Goal: Task Accomplishment & Management: Use online tool/utility

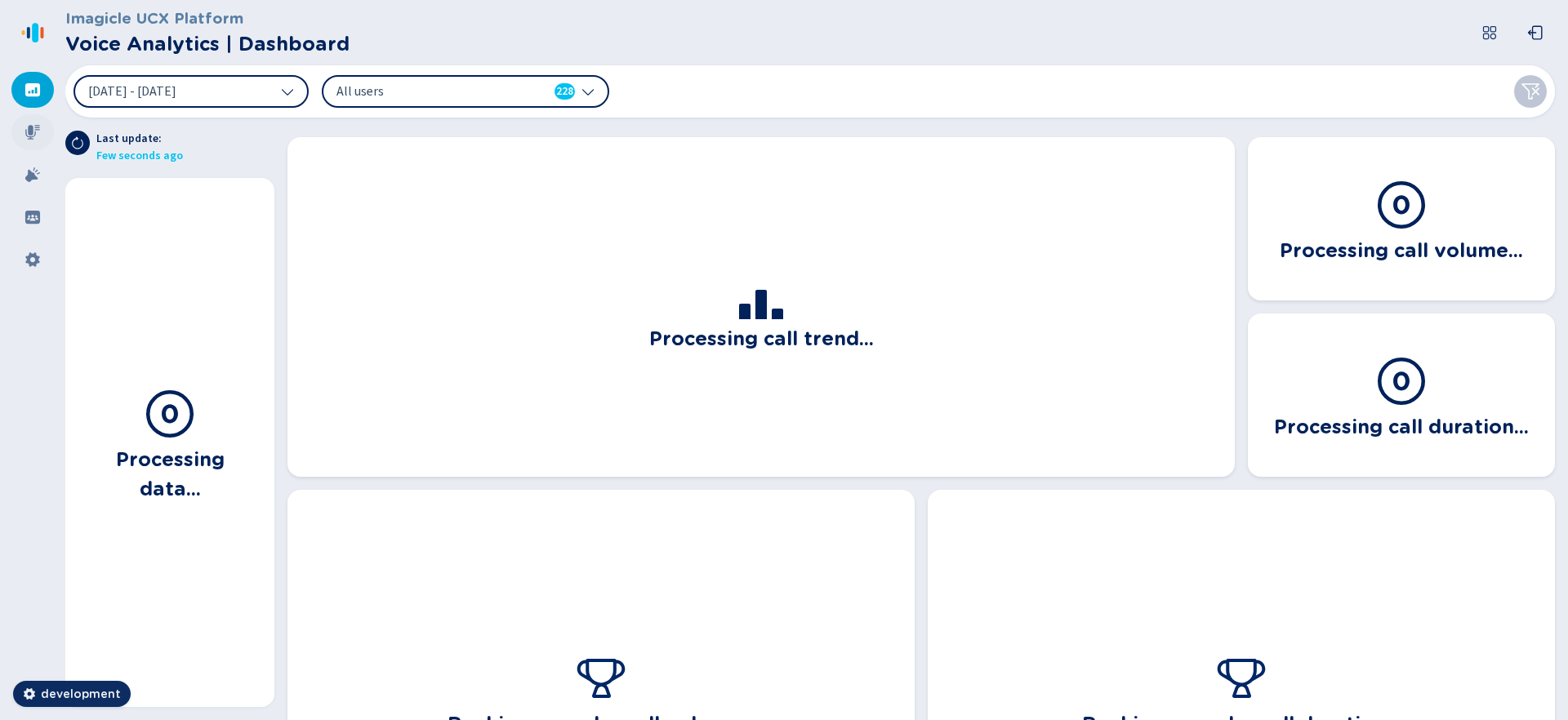
click at [38, 130] on icon at bounding box center [33, 132] width 17 height 17
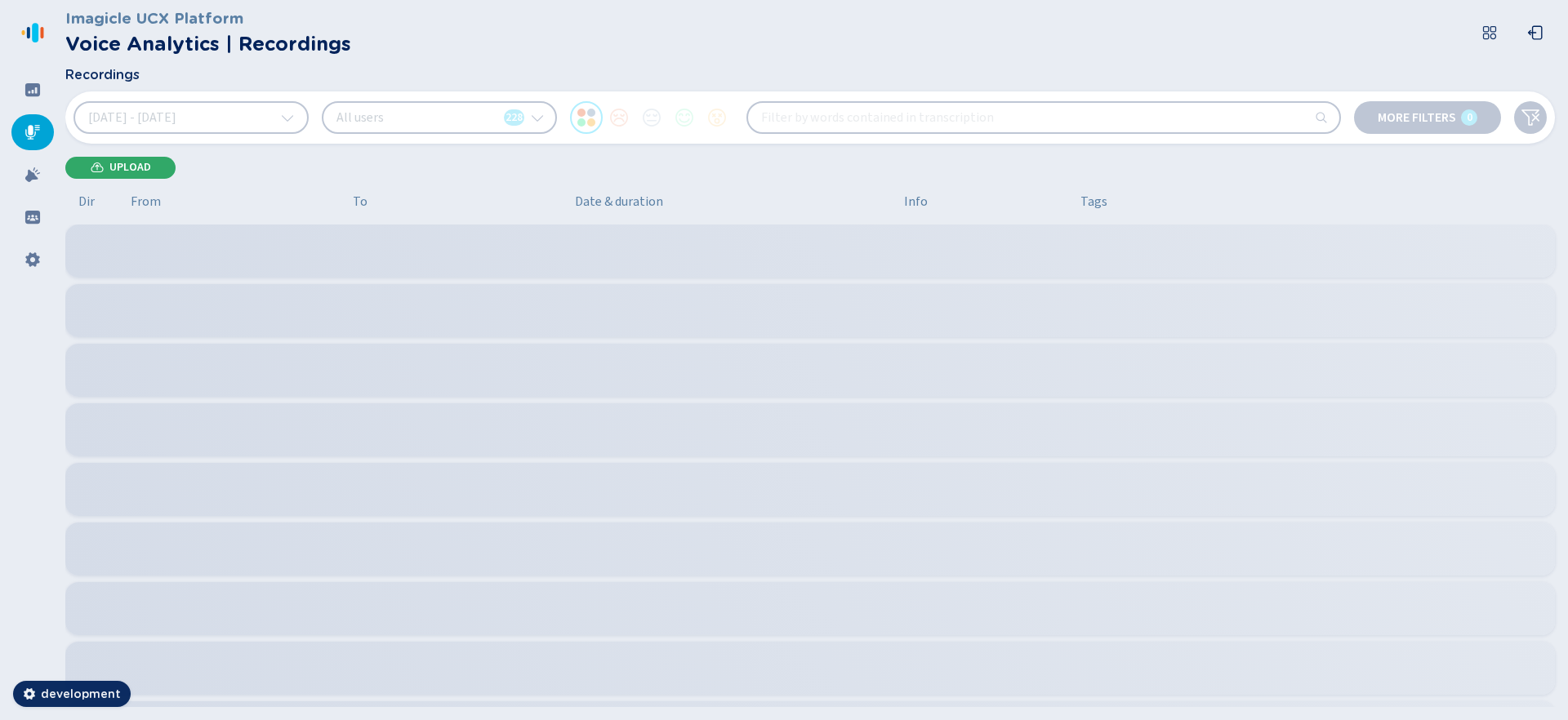
click at [118, 169] on span "Upload" at bounding box center [130, 168] width 42 height 13
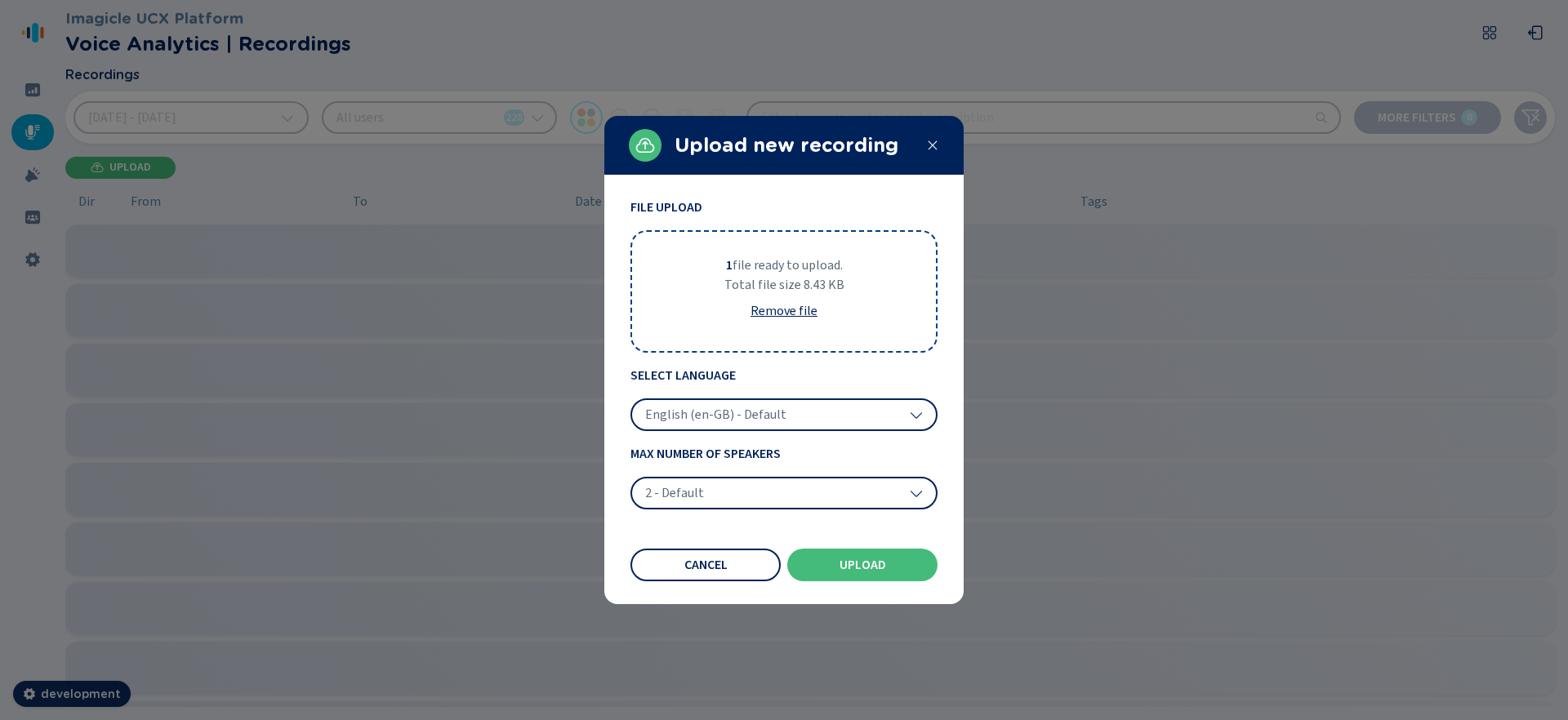
click at [838, 420] on div "English (en-GB) - Default" at bounding box center [784, 414] width 307 height 32
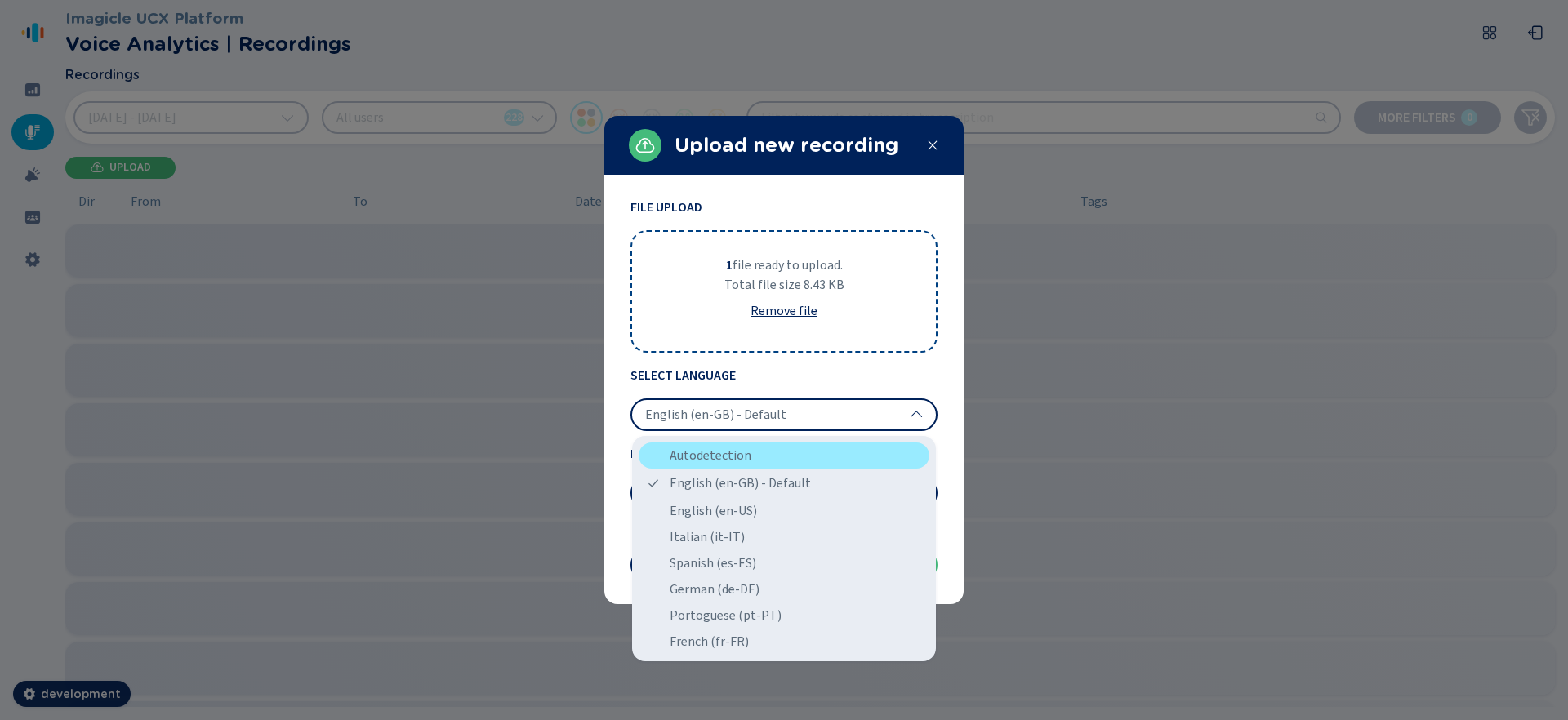
click at [807, 444] on div "Autodetection" at bounding box center [784, 455] width 291 height 26
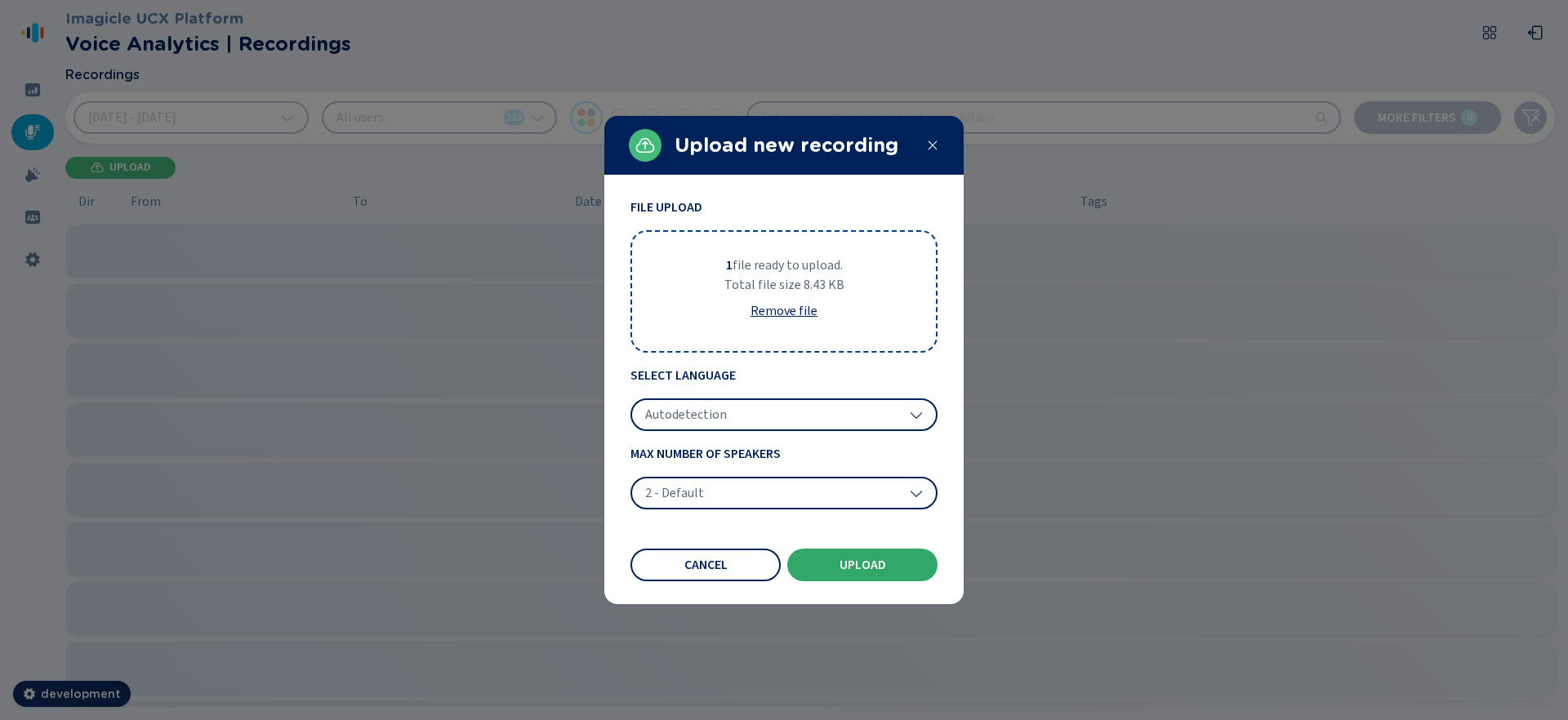
click at [836, 566] on button "Upload" at bounding box center [862, 565] width 150 height 32
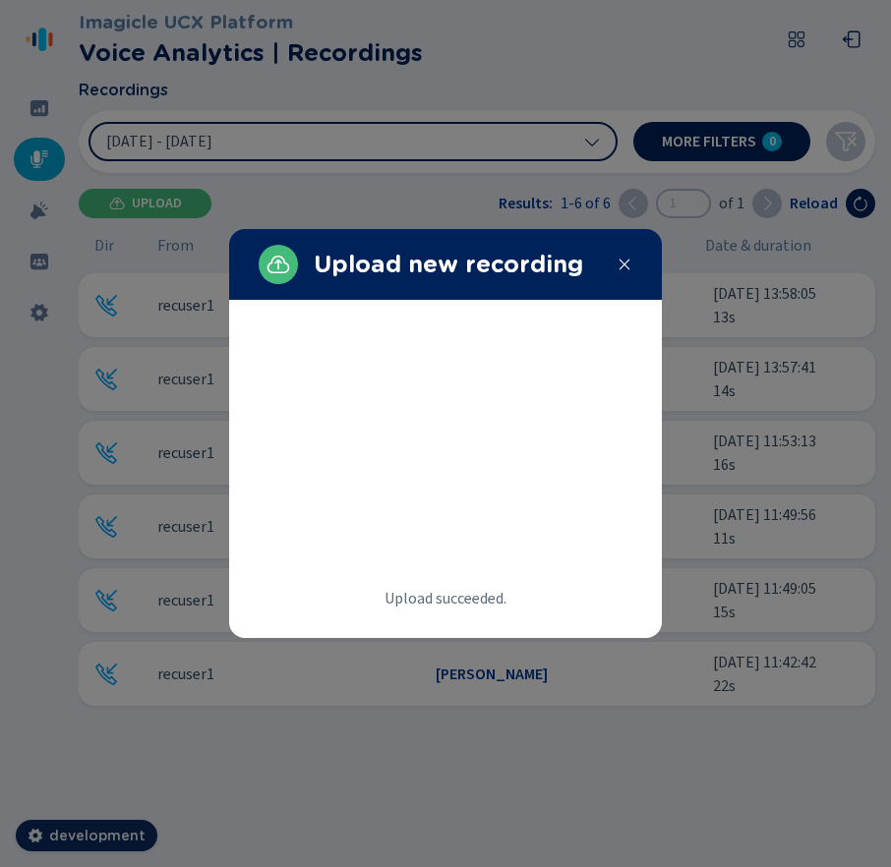
click at [484, 149] on div at bounding box center [445, 433] width 891 height 867
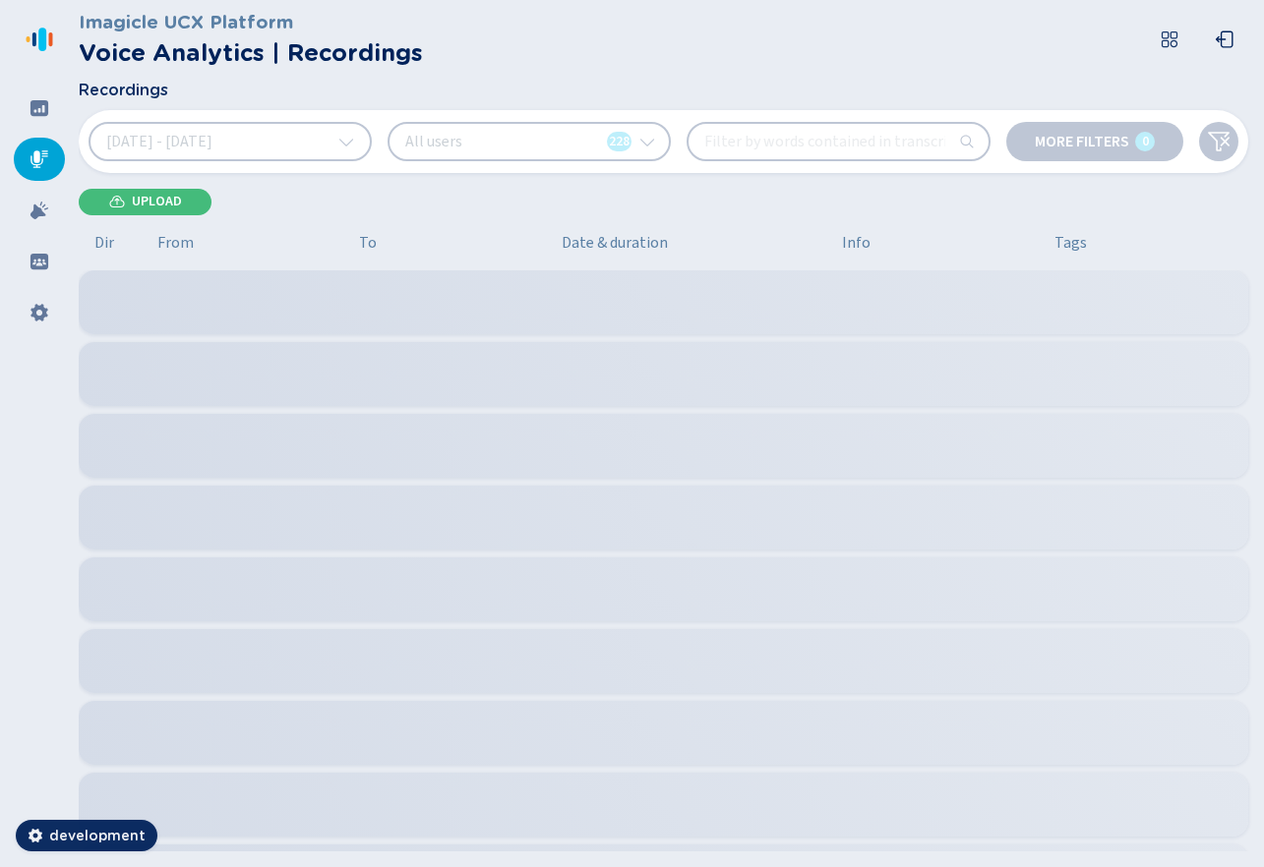
click at [645, 144] on div "All users 228" at bounding box center [528, 141] width 283 height 39
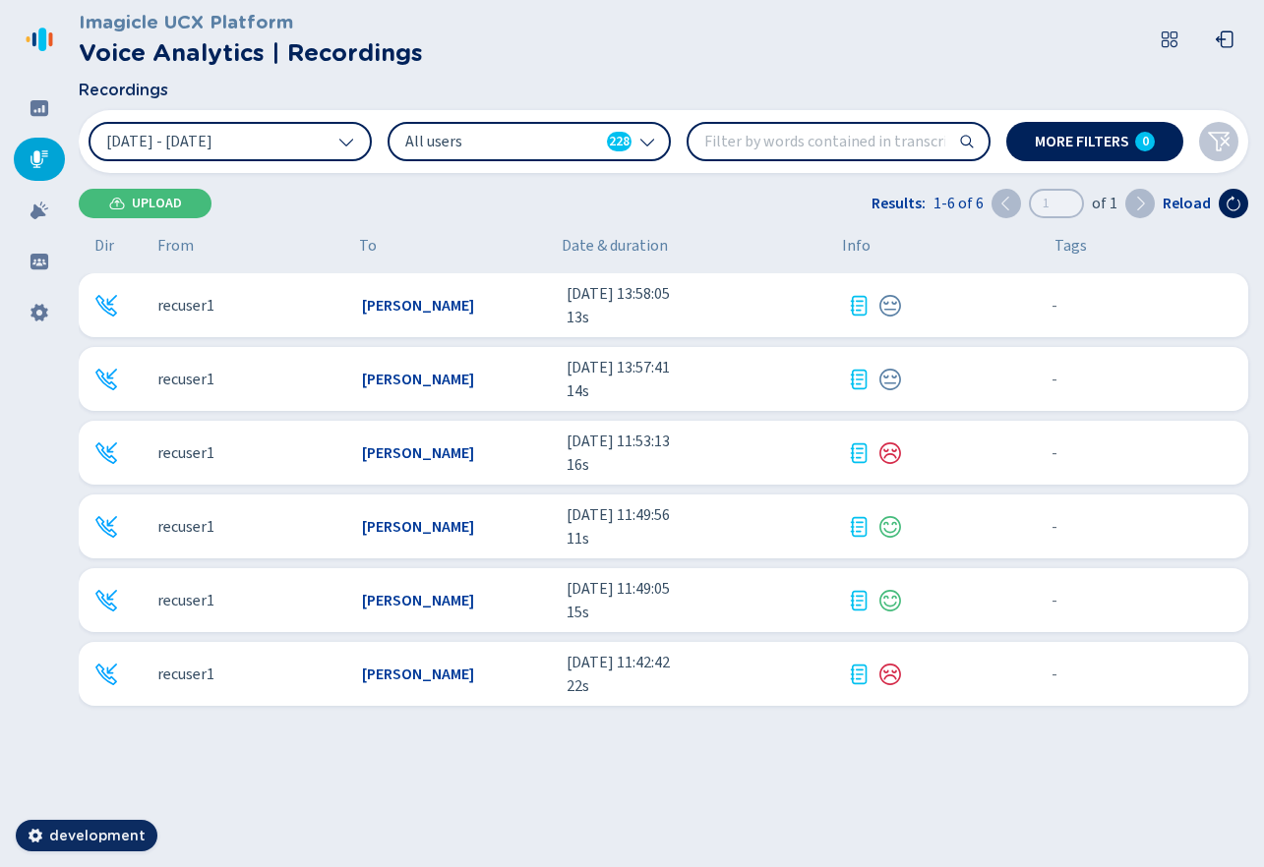
click at [646, 148] on icon at bounding box center [647, 142] width 16 height 16
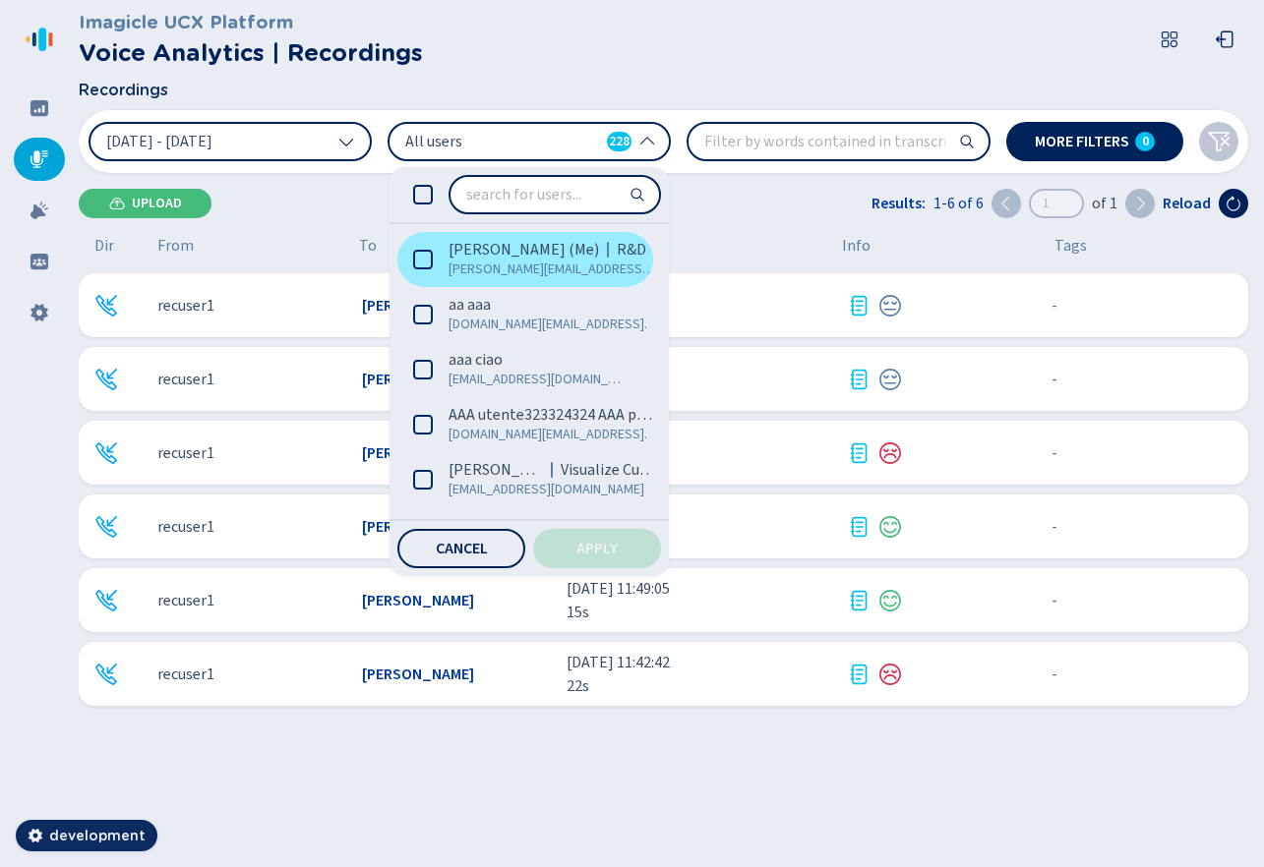
click at [510, 262] on span "[PERSON_NAME][EMAIL_ADDRESS][DOMAIN_NAME]" at bounding box center [552, 270] width 208 height 20
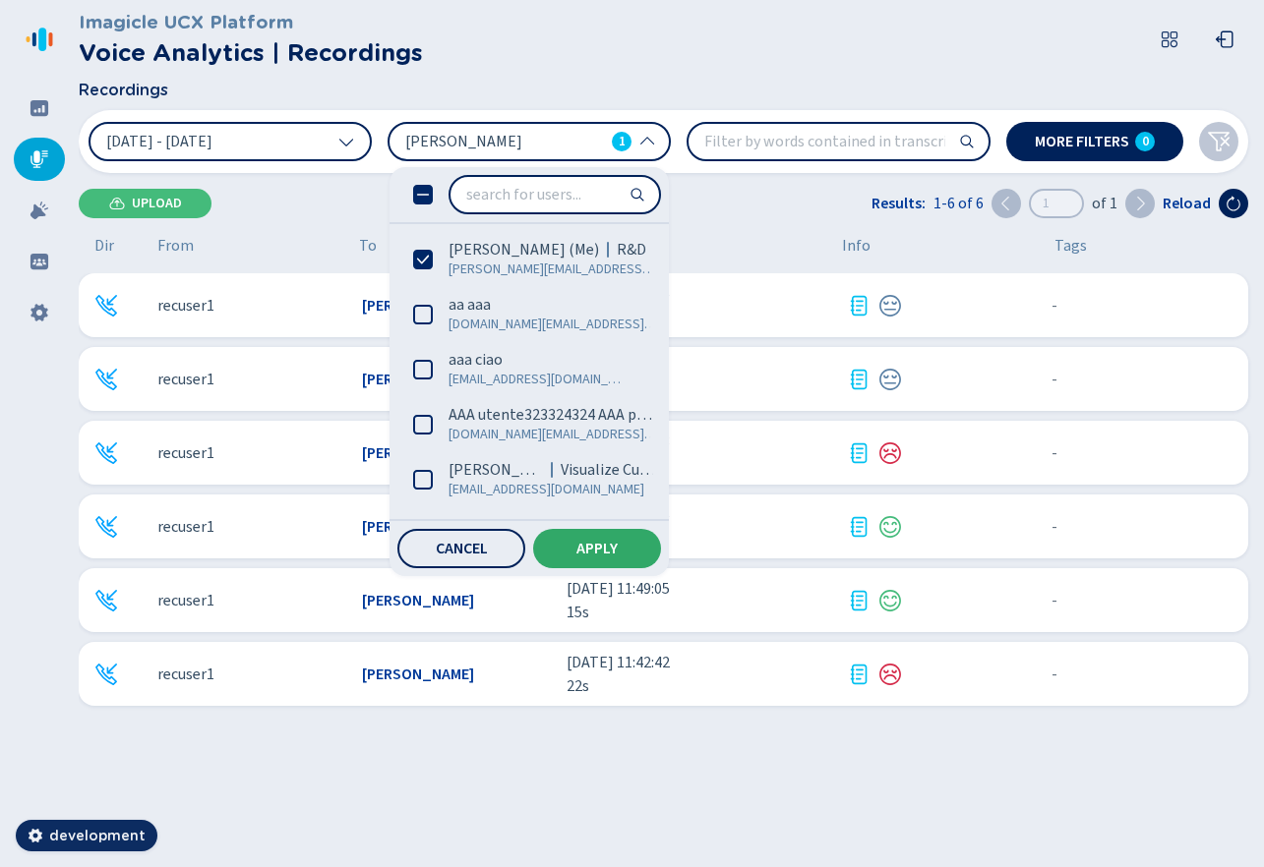
click at [619, 550] on button "Apply" at bounding box center [597, 548] width 128 height 39
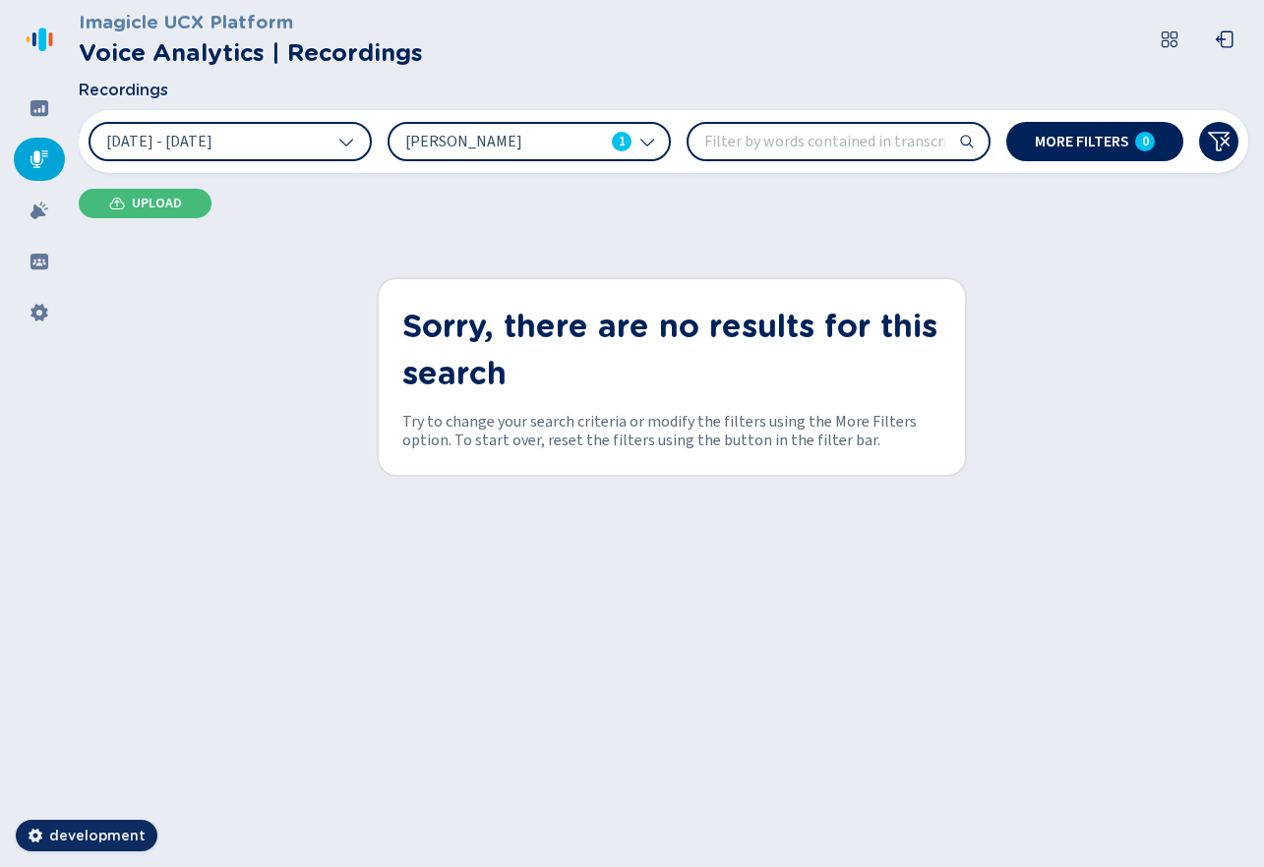
click at [390, 144] on div "[PERSON_NAME] 1" at bounding box center [528, 141] width 283 height 39
click at [284, 149] on button "[DATE] - [DATE]" at bounding box center [230, 141] width 283 height 39
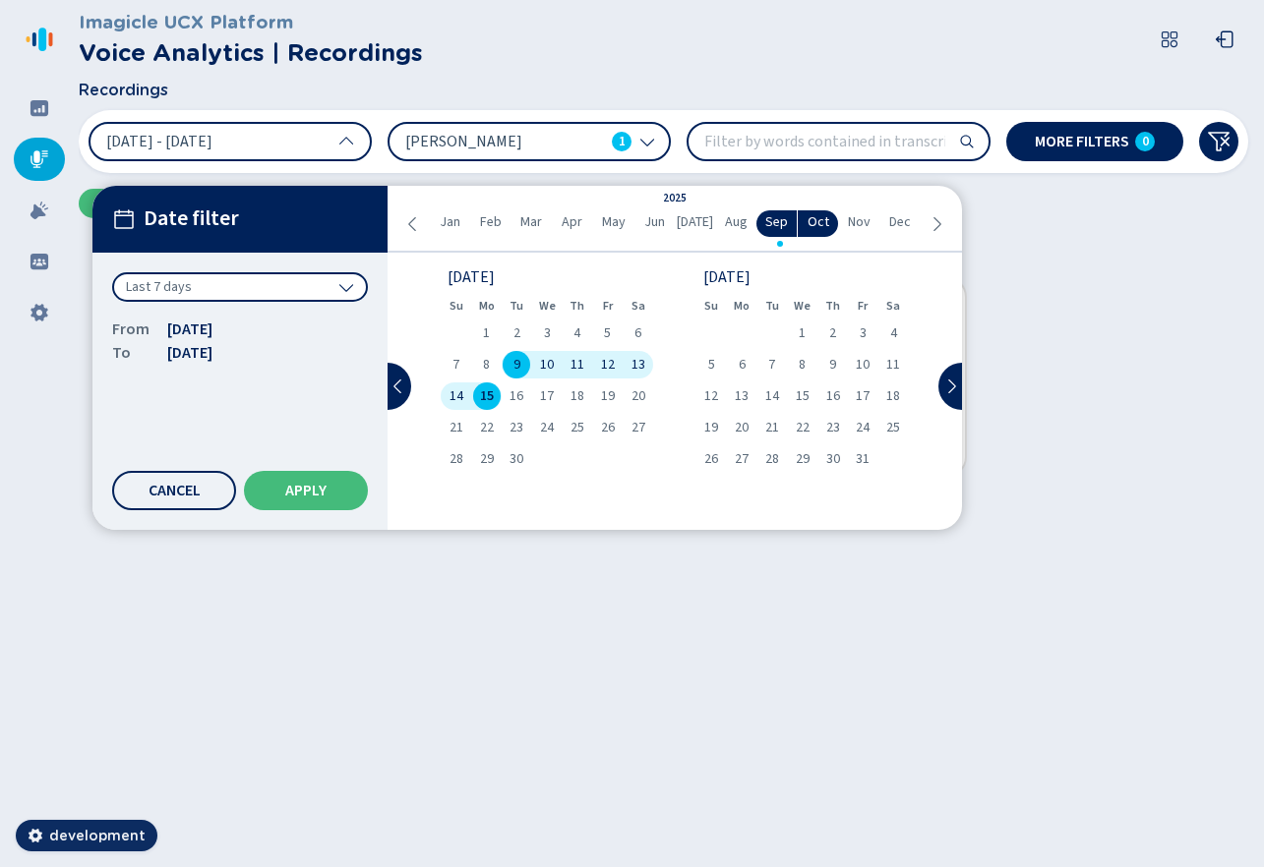
click at [273, 291] on div "Last 7 days" at bounding box center [240, 287] width 256 height 30
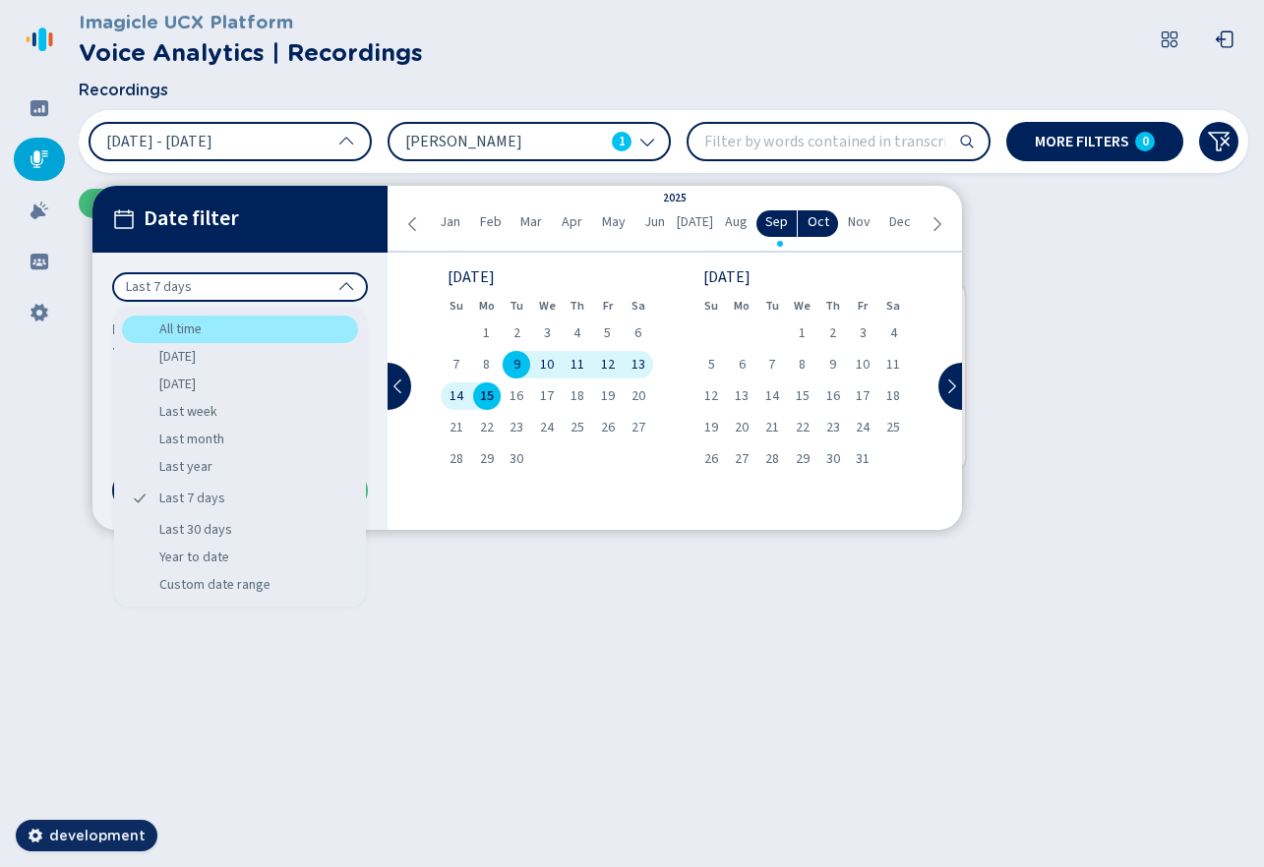
click at [266, 326] on div "All time" at bounding box center [240, 330] width 236 height 28
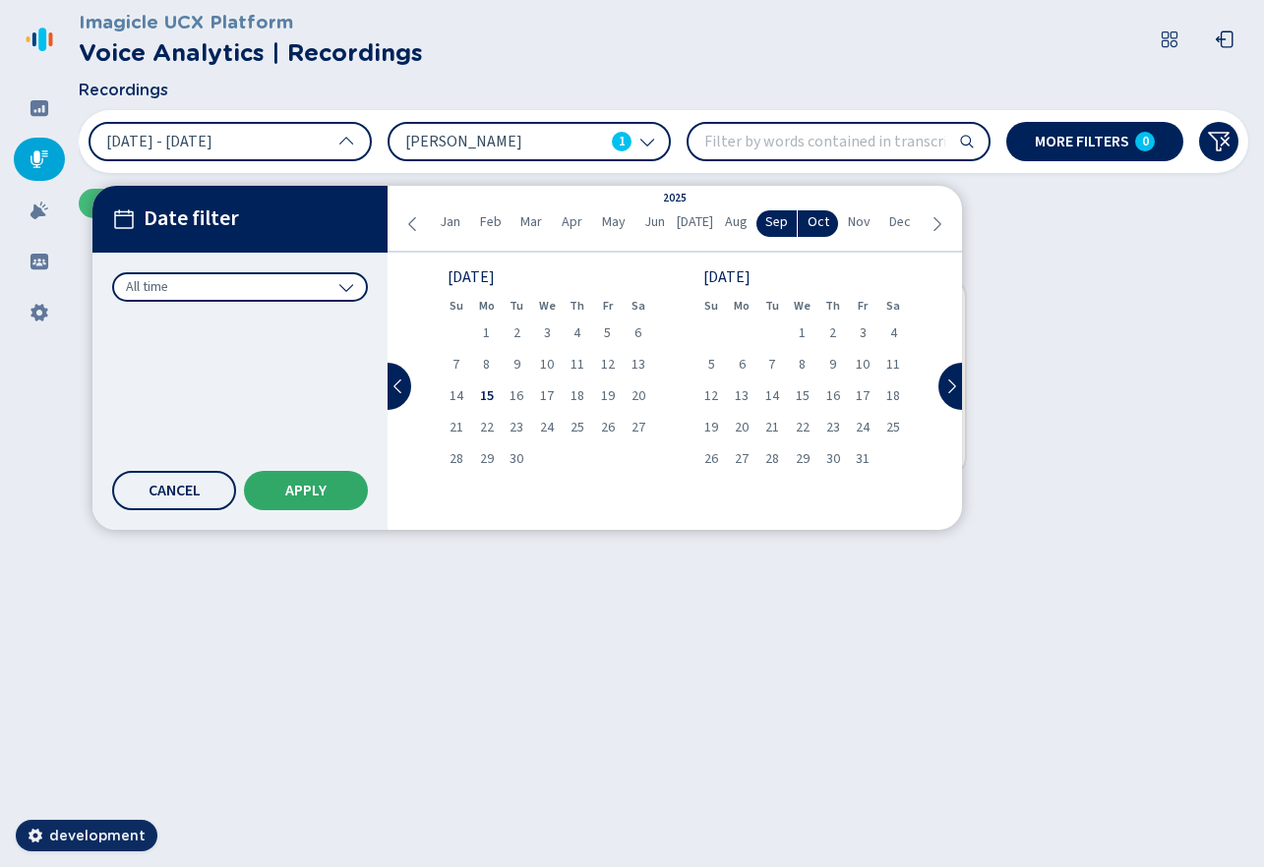
click at [312, 475] on button "Apply" at bounding box center [306, 490] width 124 height 39
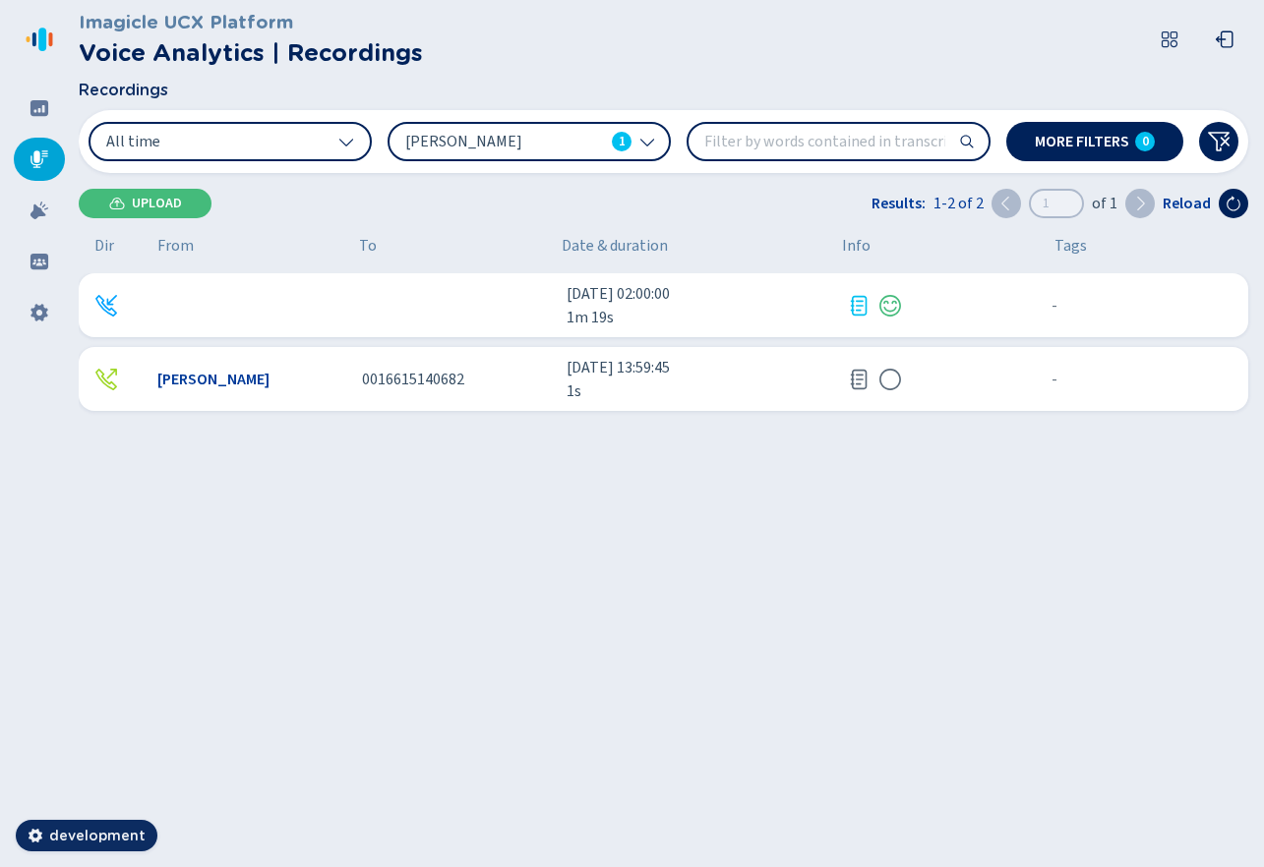
click at [1032, 377] on div "[PERSON_NAME] 0016615140682 [DATE] 13:59:45 1s - {{hiddenTagsCount}} more" at bounding box center [663, 379] width 1169 height 64
